Goal: Transaction & Acquisition: Purchase product/service

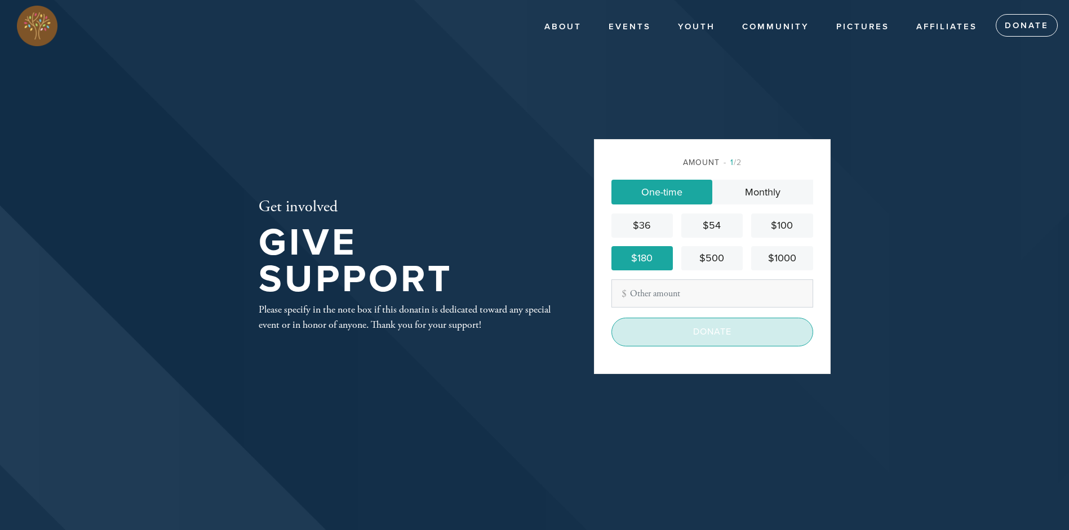
click at [695, 335] on input "Donate" at bounding box center [713, 332] width 202 height 28
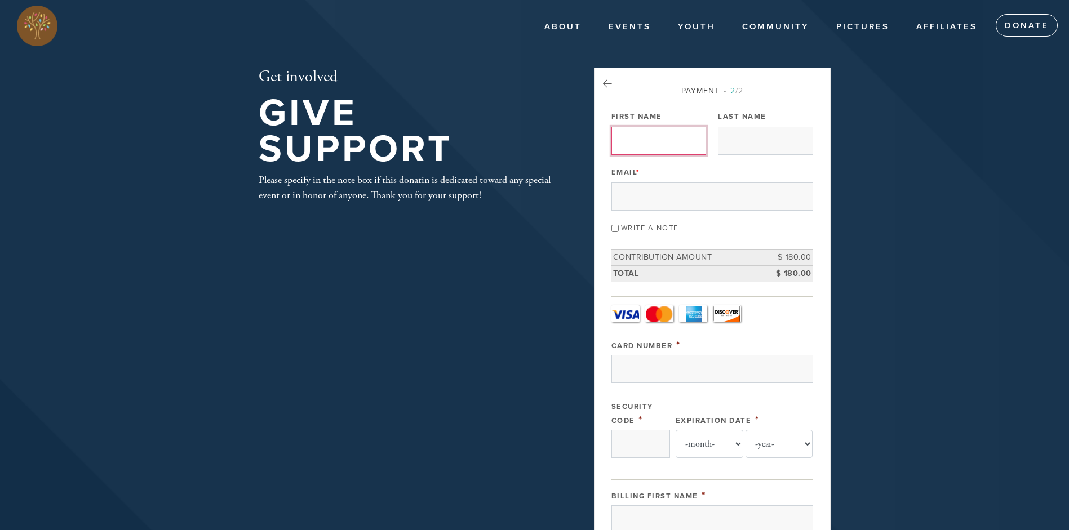
click at [637, 138] on input "First Name" at bounding box center [659, 141] width 95 height 28
type input "Tsvi"
type input "Zandany"
type input "[EMAIL_ADDRESS][DOMAIN_NAME]"
select select "3"
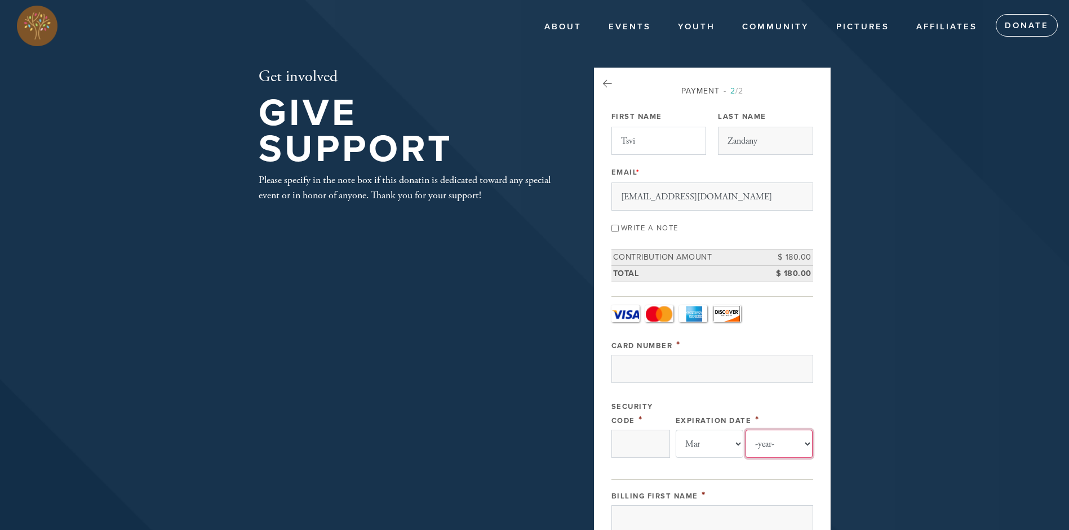
select select "2027"
type input "Tsvi"
type input "Zandany"
type input "[STREET_ADDRESS]"
type input "San Antonio"
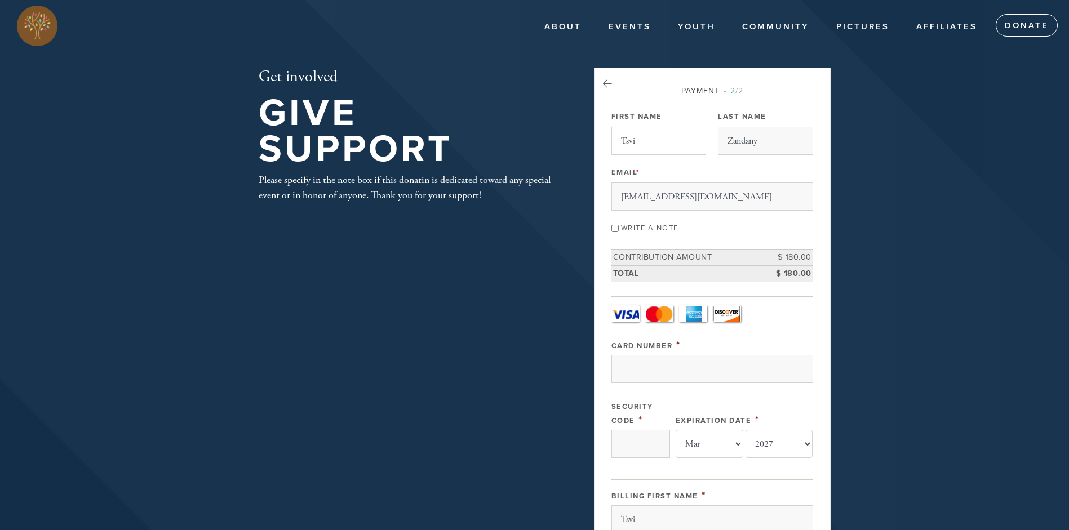
type input "78216"
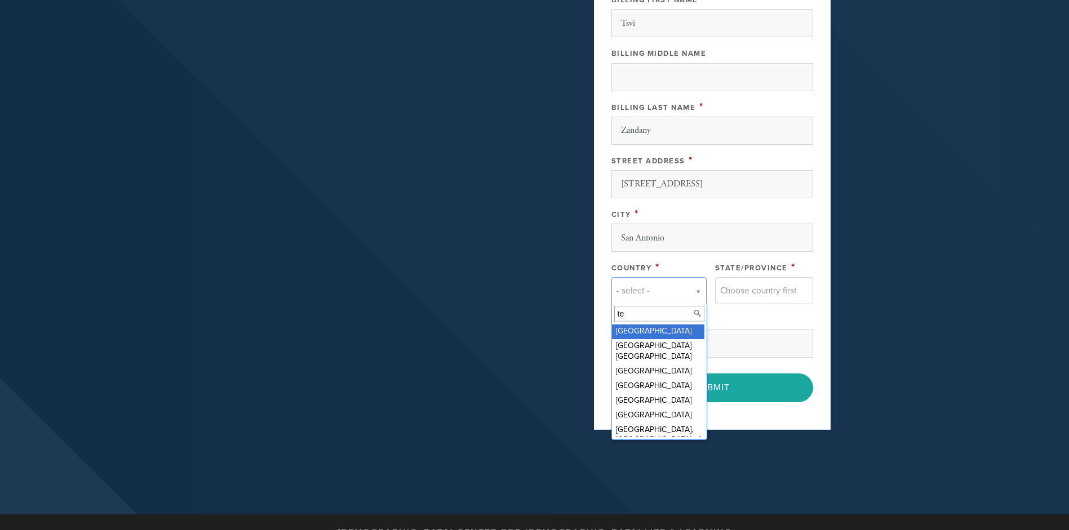
type input "t"
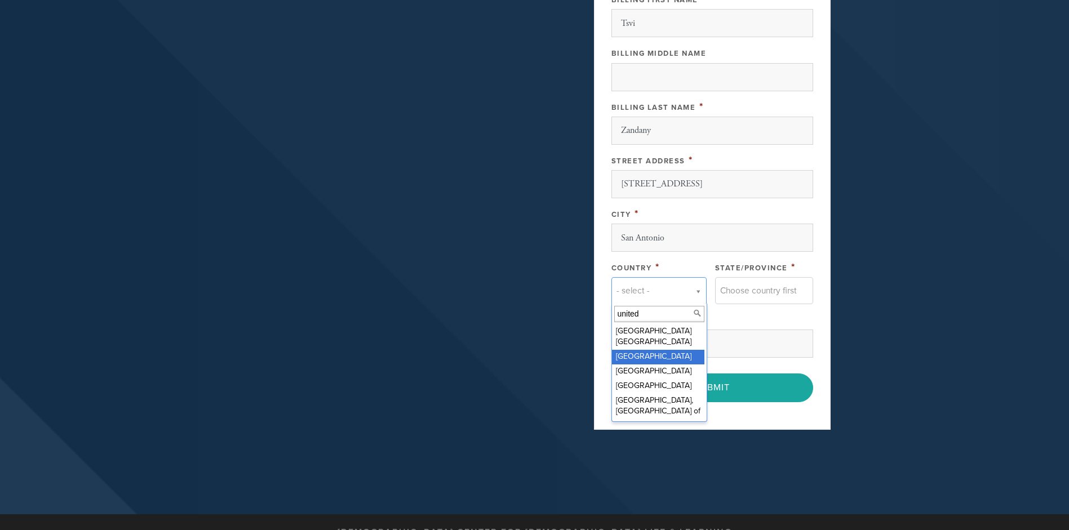
type input "united"
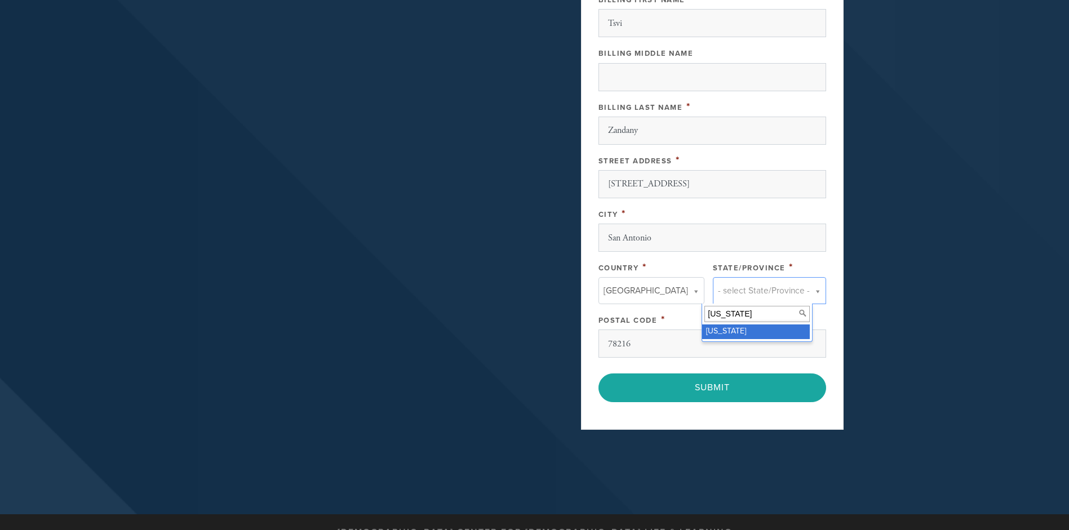
type input "[US_STATE]"
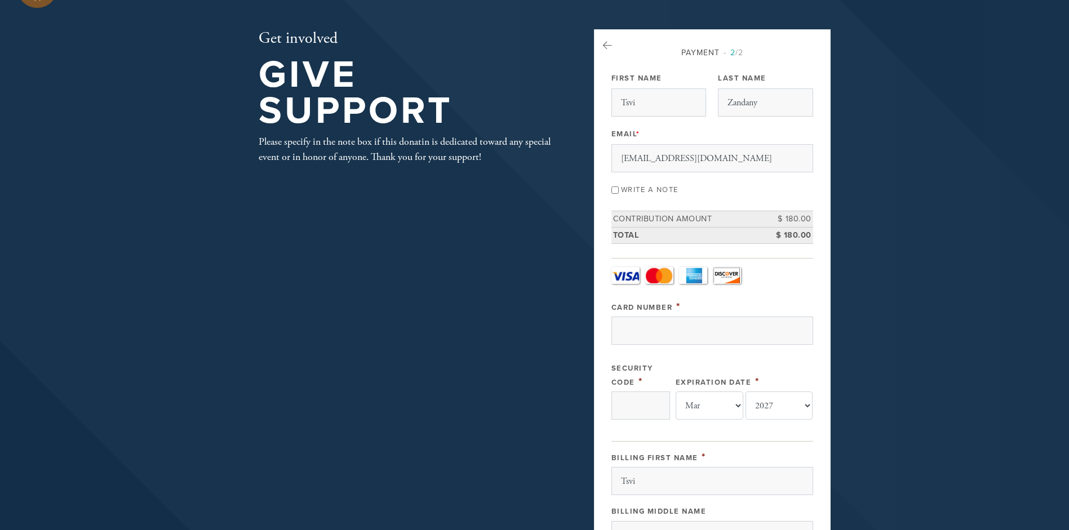
scroll to position [33, 0]
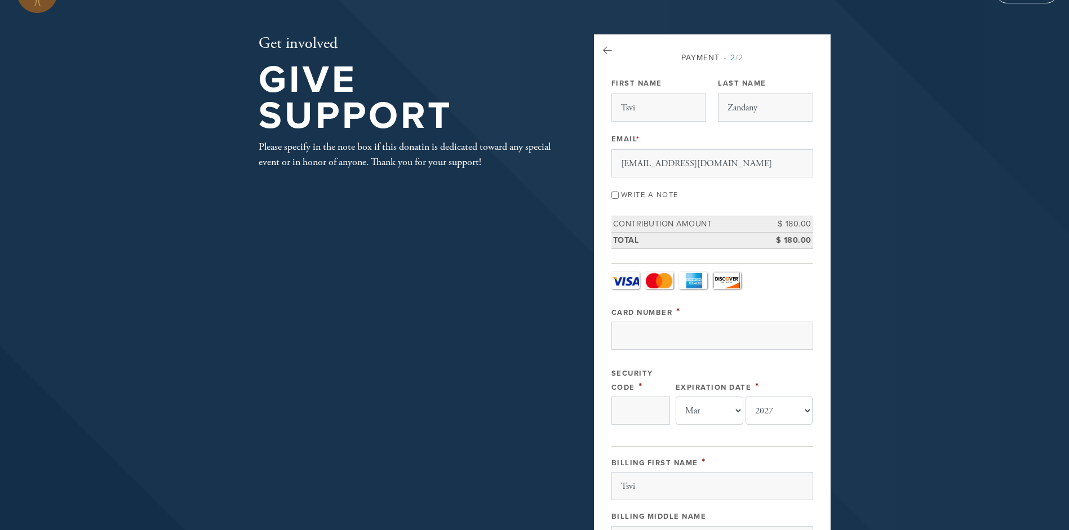
click at [614, 196] on input "Write a note" at bounding box center [615, 195] width 7 height 7
checkbox input "true"
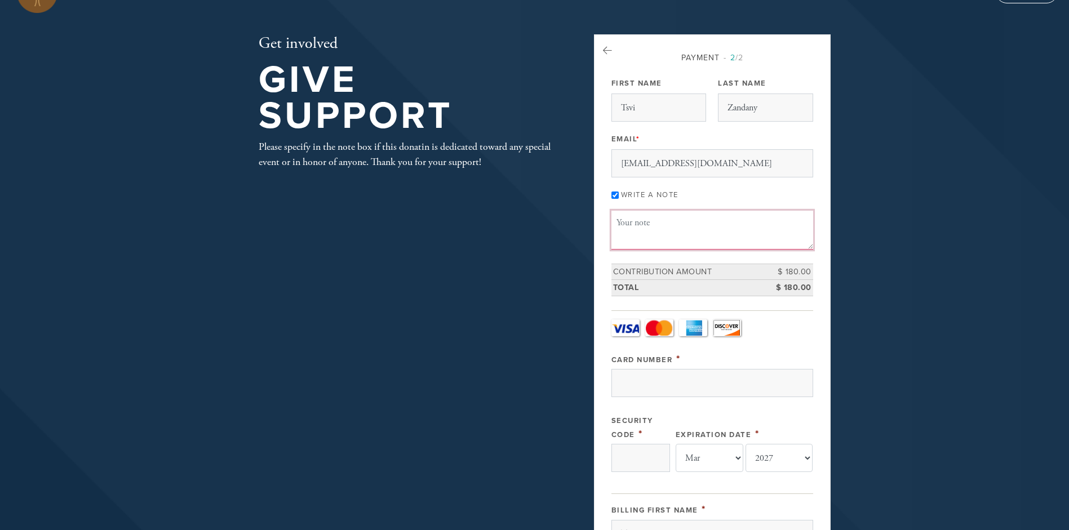
click at [640, 237] on textarea "Message or dedication" at bounding box center [713, 230] width 202 height 38
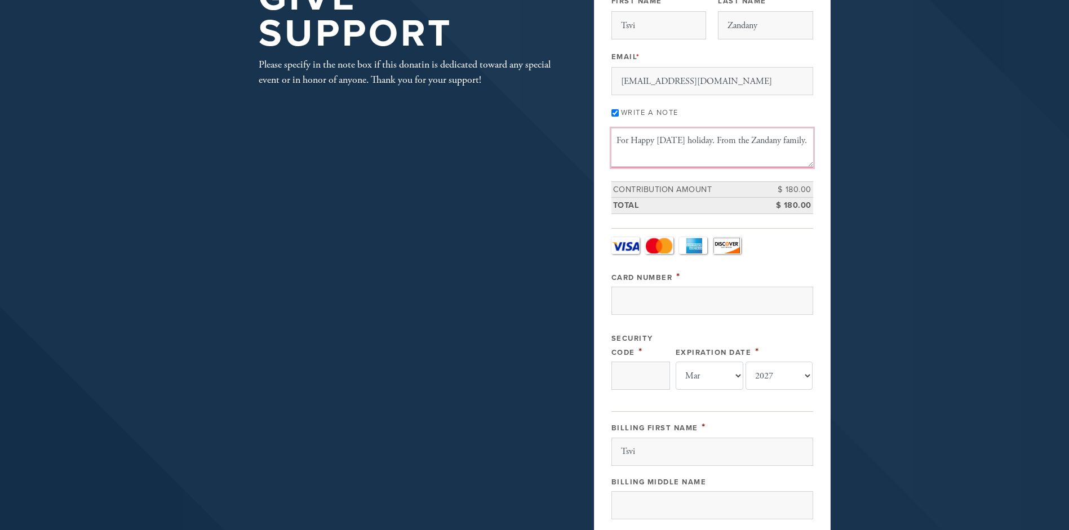
scroll to position [136, 0]
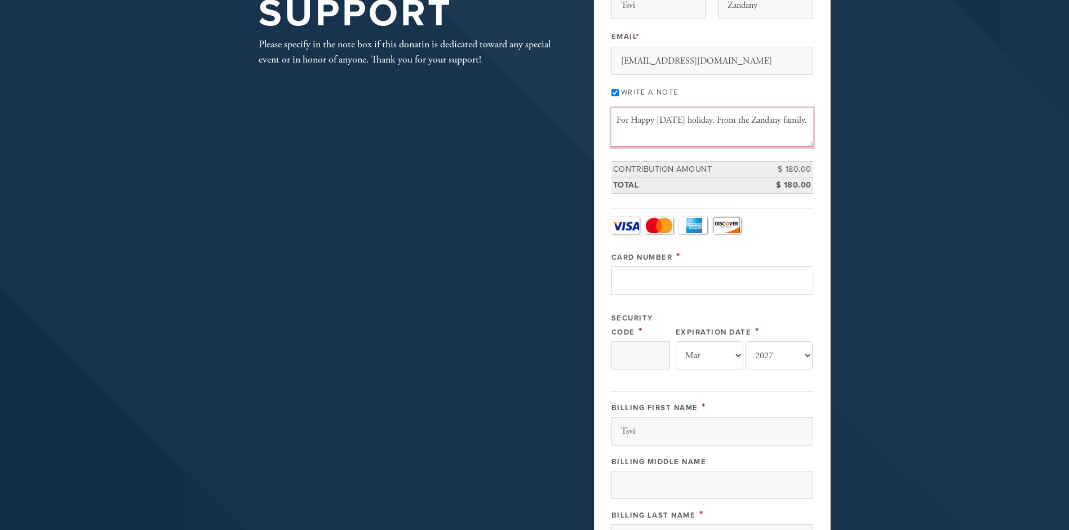
type textarea "For Happy [DATE] holiday. From the Zandany family."
click at [658, 290] on input "Card Number" at bounding box center [713, 281] width 202 height 28
type input "[CREDIT_CARD_NUMBER]"
type input "786"
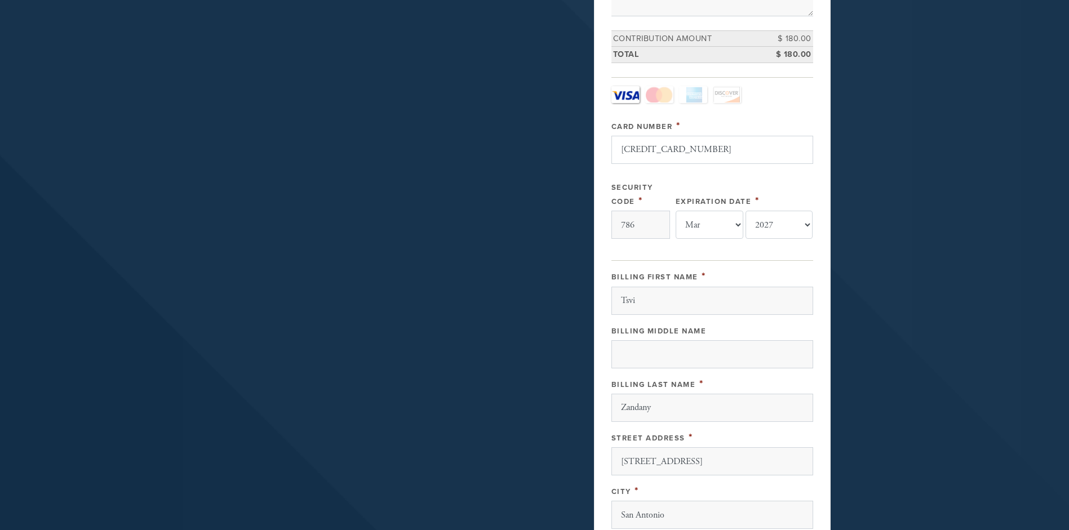
scroll to position [267, 0]
click at [700, 157] on input "[CREDIT_CARD_NUMBER]" at bounding box center [713, 149] width 202 height 28
type input "4168"
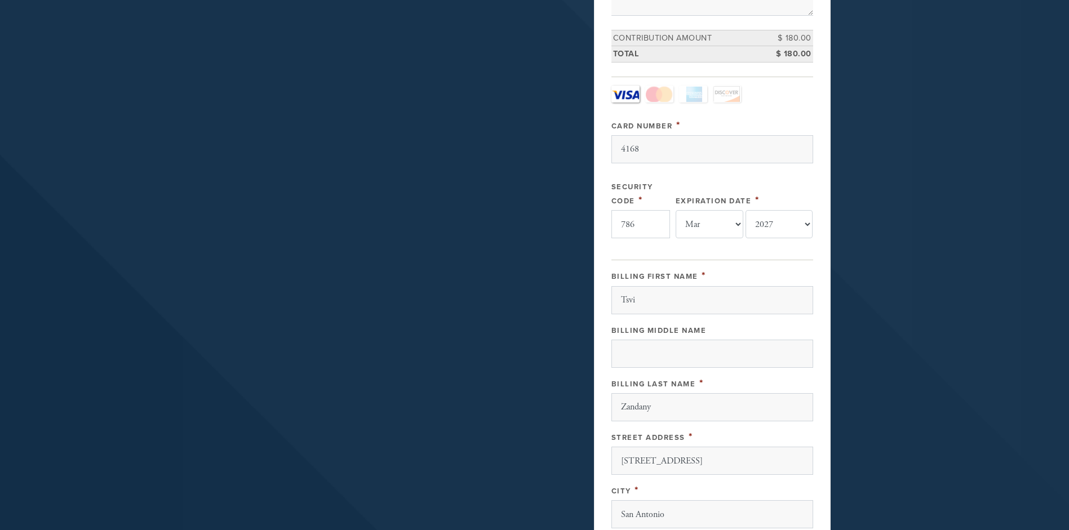
type input "[GEOGRAPHIC_DATA]"
type input "tx"
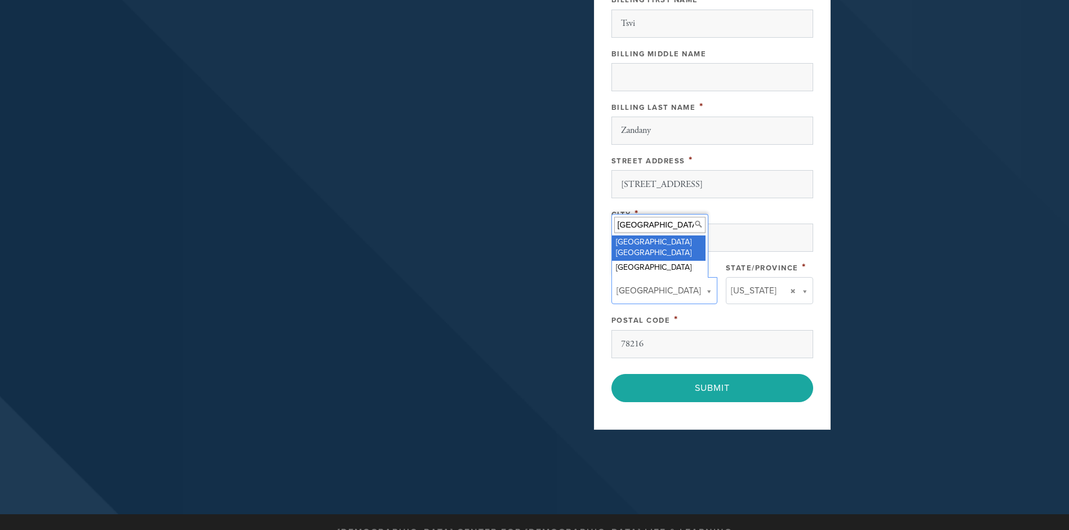
click at [774, 210] on div "City *" at bounding box center [713, 214] width 202 height 14
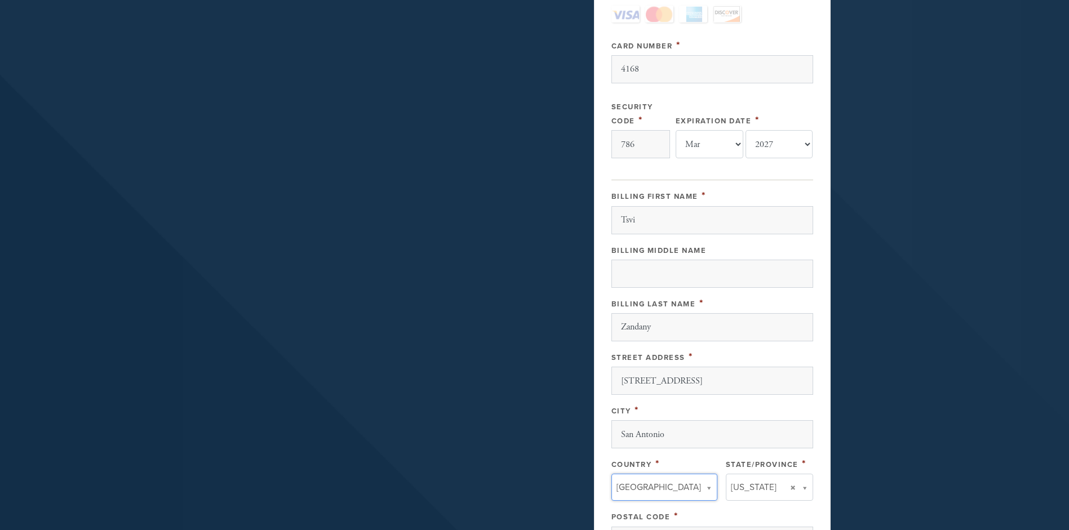
scroll to position [225, 0]
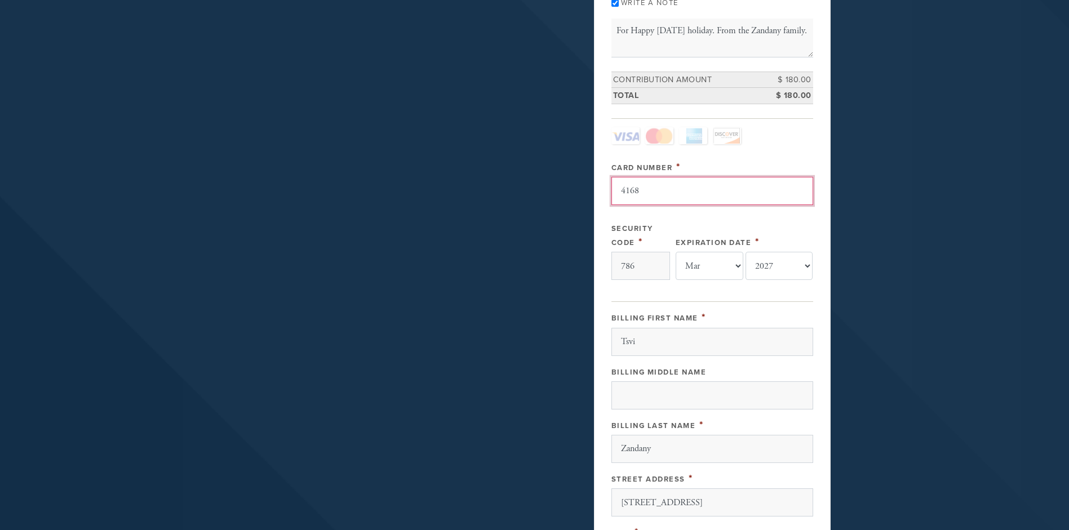
click at [644, 191] on input "4168" at bounding box center [713, 191] width 202 height 28
type input "[GEOGRAPHIC_DATA]"
type input "tx"
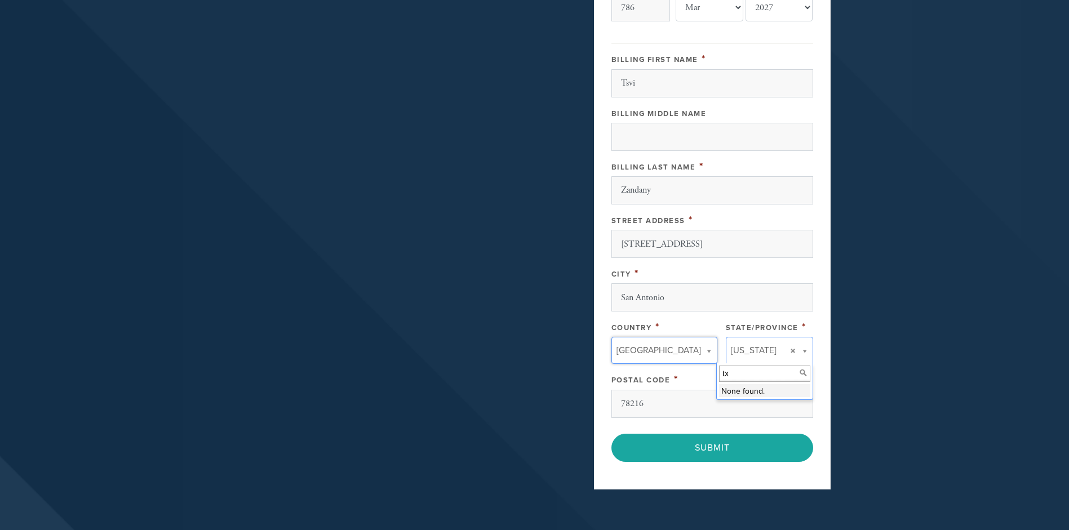
scroll to position [331, 0]
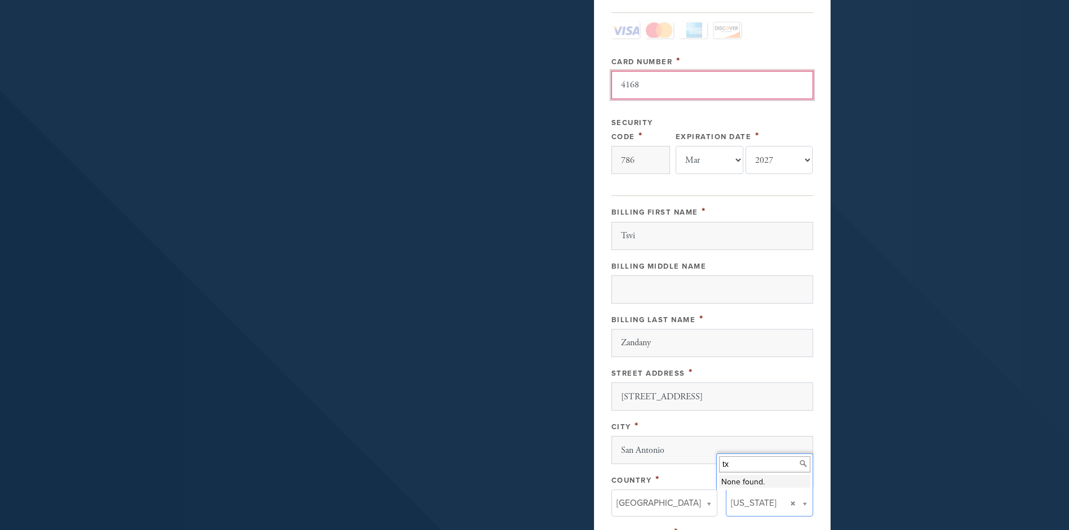
click at [698, 85] on input "4168" at bounding box center [713, 85] width 202 height 28
type input "[GEOGRAPHIC_DATA]"
click at [658, 82] on input "4168" at bounding box center [713, 85] width 202 height 28
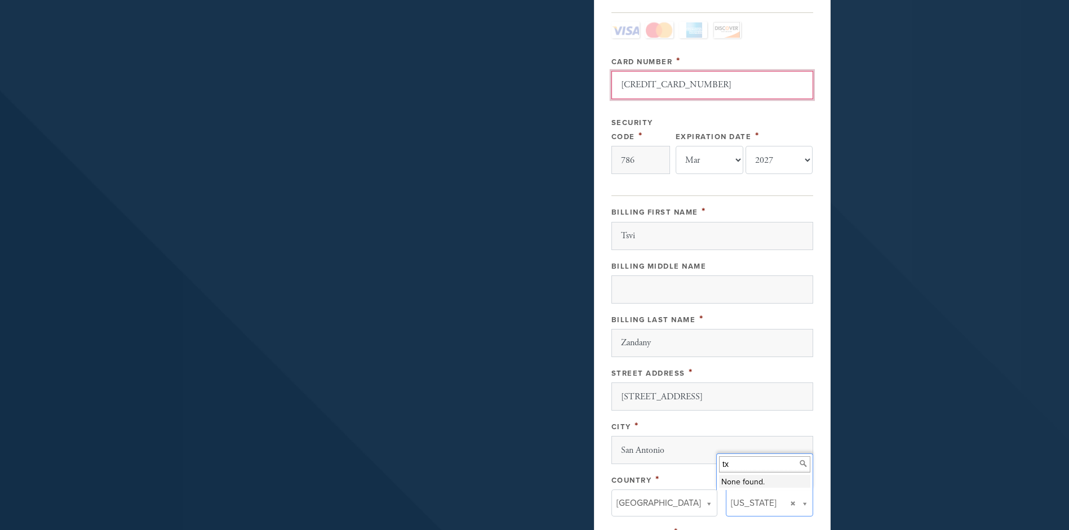
type input "[CREDIT_CARD_NUMBER]"
click at [599, 154] on div "Payment 2 /2 Payment Processor Pay Later Credit Card - Camp Credit Card - Chaba…" at bounding box center [712, 189] width 237 height 906
click at [640, 156] on input "786" at bounding box center [641, 160] width 59 height 28
type input "167"
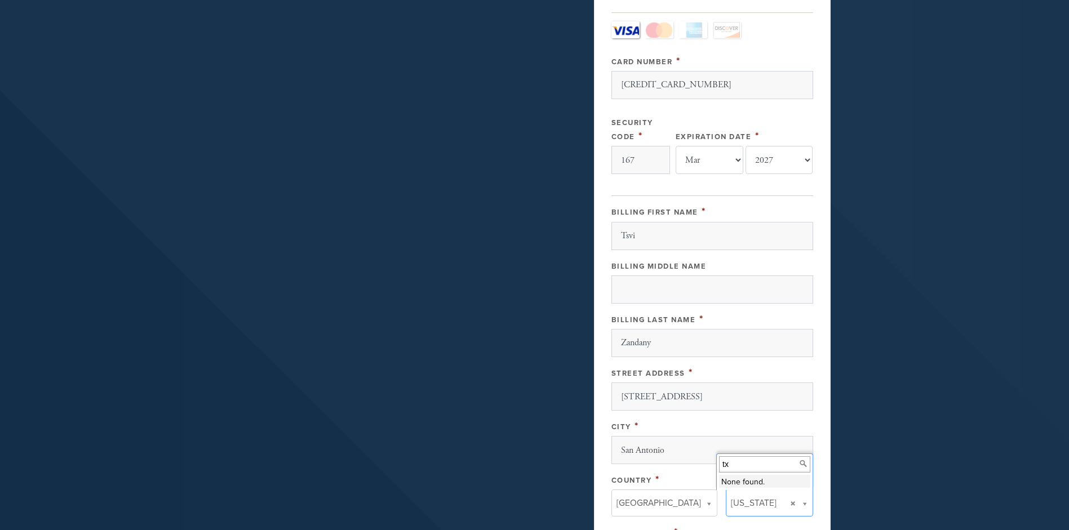
click at [604, 187] on div "Payment 2 /2 Payment Processor Pay Later Credit Card - Camp Credit Card - Chaba…" at bounding box center [712, 189] width 237 height 906
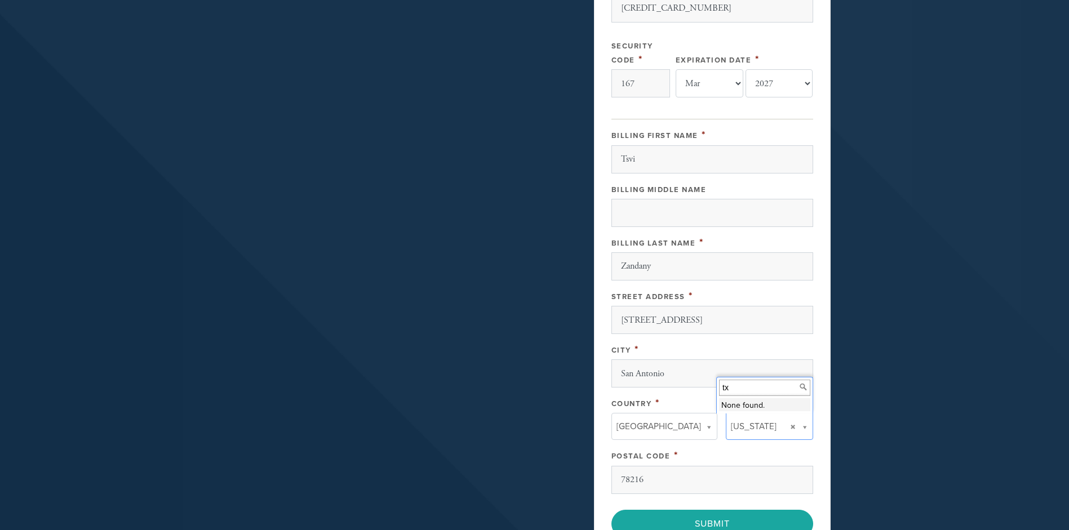
scroll to position [414, 0]
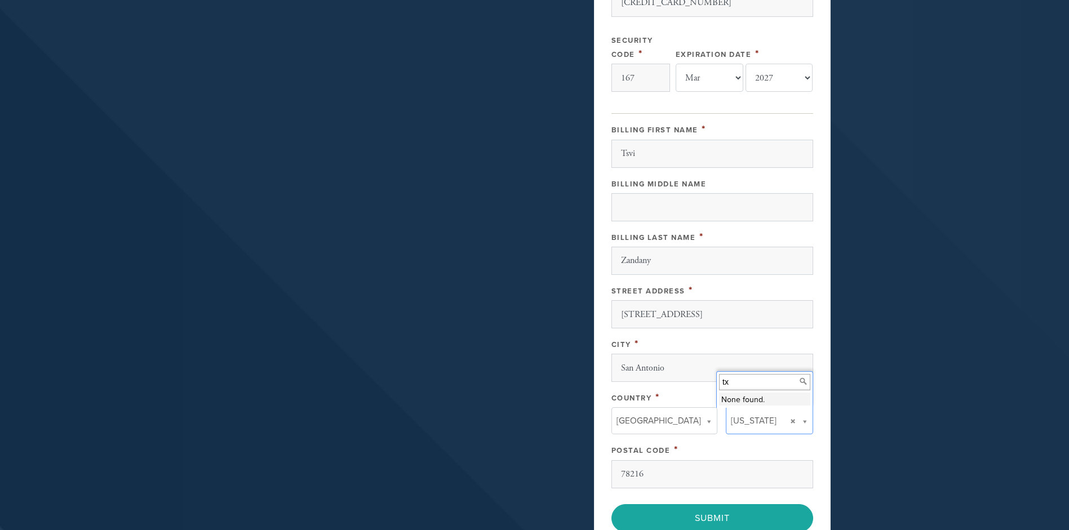
click at [692, 396] on div "Country *" at bounding box center [665, 398] width 106 height 14
click at [714, 444] on div "Postal Code *" at bounding box center [713, 450] width 202 height 14
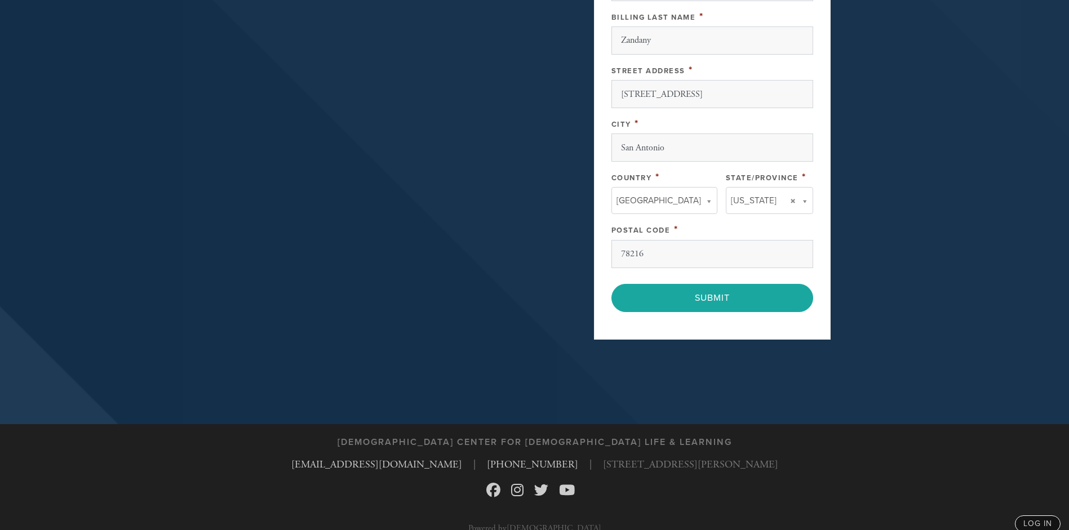
scroll to position [649, 0]
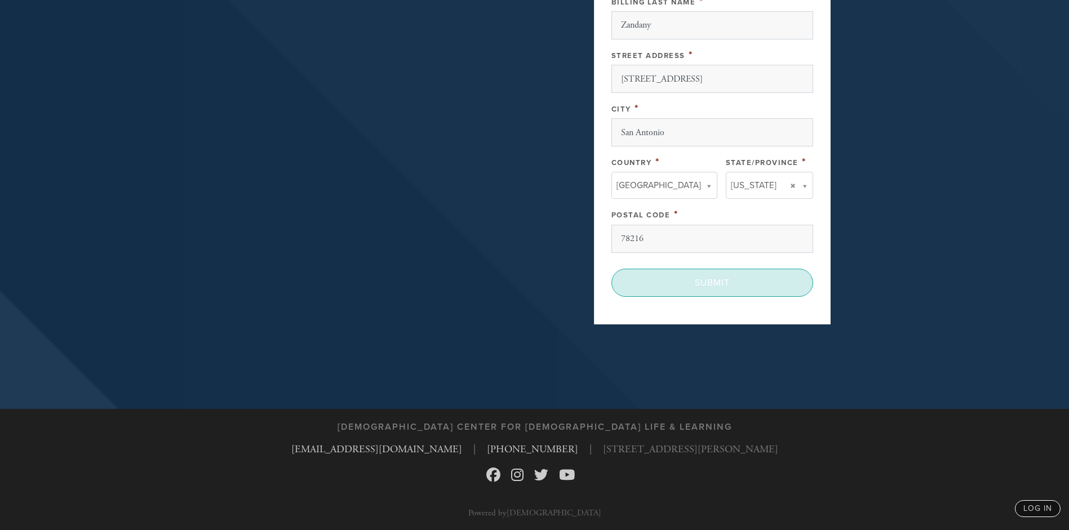
click at [709, 283] on input "Submit" at bounding box center [713, 283] width 202 height 28
